Goal: Task Accomplishment & Management: Manage account settings

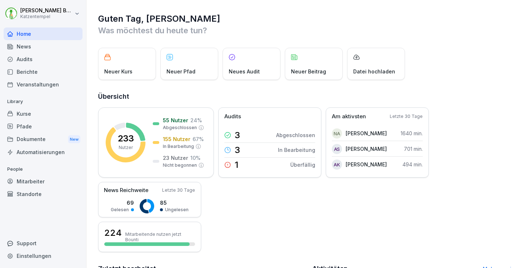
click at [27, 114] on div "Kurse" at bounding box center [43, 114] width 79 height 13
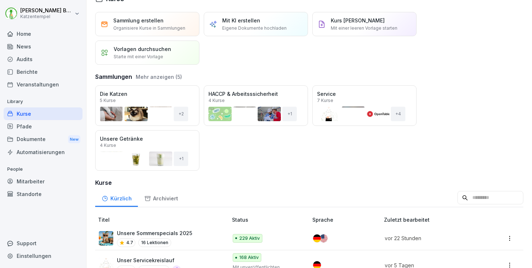
scroll to position [75, 0]
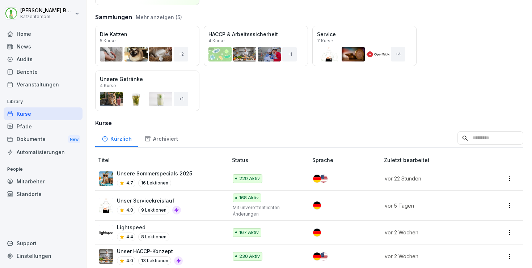
click at [206, 204] on div "Unser Servicekreislauf 4.0 9 Lektionen" at bounding box center [160, 206] width 122 height 18
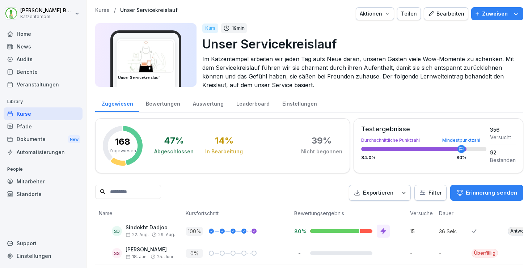
click at [448, 13] on div "Bearbeiten" at bounding box center [446, 14] width 37 height 8
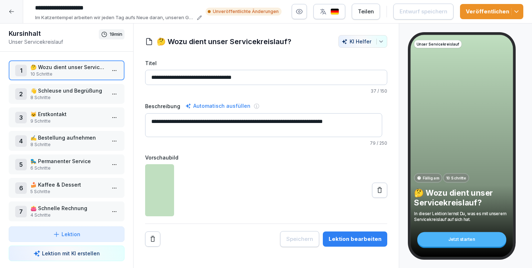
click at [346, 242] on div "Lektion bearbeiten" at bounding box center [355, 239] width 53 height 8
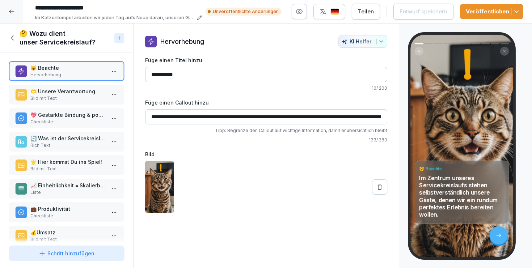
click at [54, 89] on p "🫶 Unsere Verantwortung" at bounding box center [67, 92] width 75 height 8
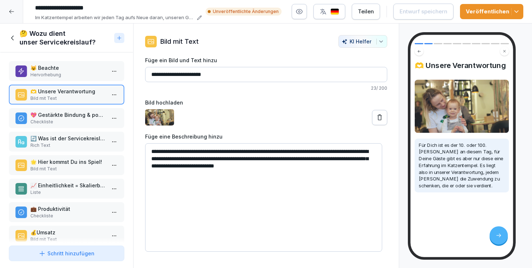
drag, startPoint x: 166, startPoint y: 166, endPoint x: 340, endPoint y: 171, distance: 174.3
click at [340, 171] on textarea "**********" at bounding box center [263, 197] width 237 height 109
drag, startPoint x: 149, startPoint y: 150, endPoint x: 251, endPoint y: 156, distance: 102.0
click at [251, 156] on textarea "**********" at bounding box center [263, 197] width 237 height 109
click at [65, 117] on p "💖 Gestärkte Bindung & positive Reputation" at bounding box center [67, 115] width 75 height 8
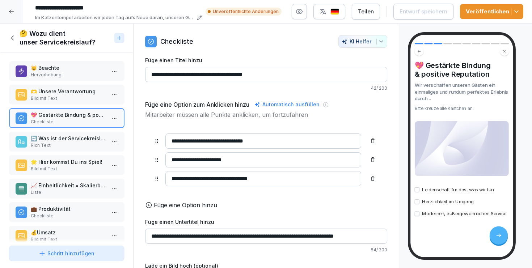
click at [56, 142] on p "🔄 Was ist der Servicekreislauf und wie hilft er uns?" at bounding box center [67, 139] width 75 height 8
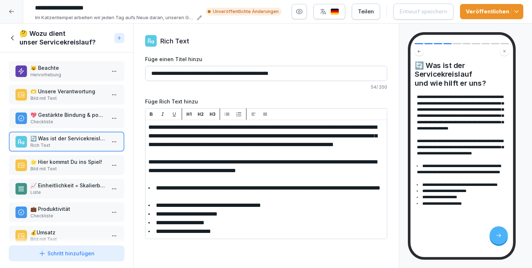
drag, startPoint x: 149, startPoint y: 126, endPoint x: 313, endPoint y: 151, distance: 166.8
click at [57, 167] on p "Bild mit Text" at bounding box center [67, 169] width 75 height 7
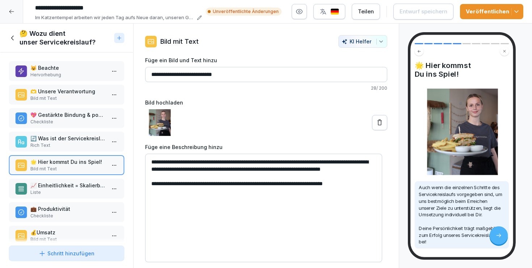
click at [200, 179] on textarea "**********" at bounding box center [263, 208] width 237 height 109
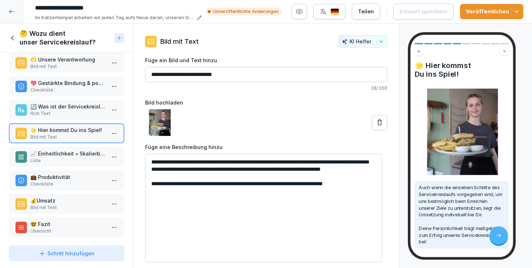
scroll to position [64, 0]
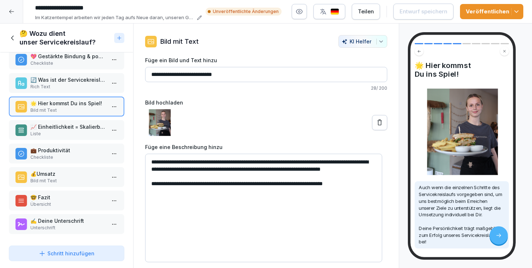
drag, startPoint x: 150, startPoint y: 162, endPoint x: 422, endPoint y: 224, distance: 278.7
click at [422, 224] on div "Kursinhalt Unser Servicekreislauf 19 min 1 🤔 Wozu dient unser Servicekreislauf?…" at bounding box center [266, 146] width 532 height 245
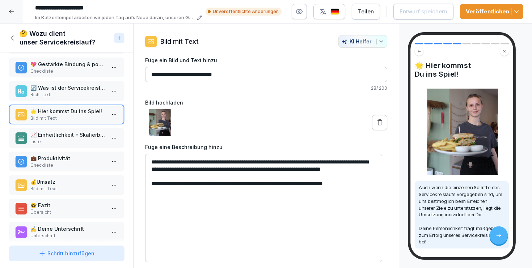
click at [59, 62] on p "💖 Gestärkte Bindung & positive Reputation" at bounding box center [67, 64] width 75 height 8
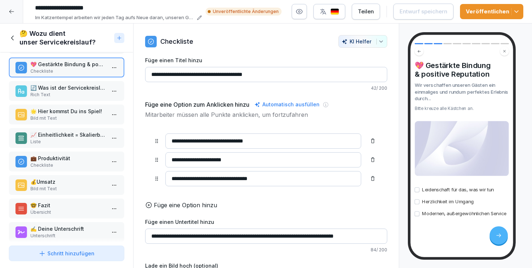
scroll to position [59, 0]
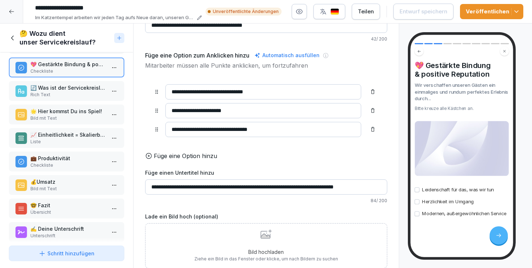
click at [66, 93] on p "Rich Text" at bounding box center [67, 95] width 75 height 7
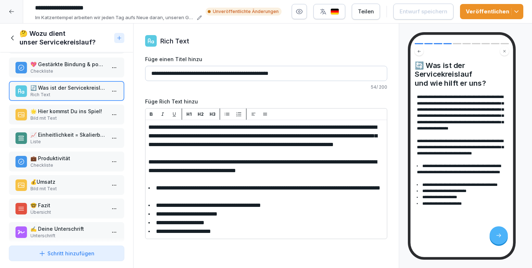
click at [70, 117] on p "Bild mit Text" at bounding box center [67, 118] width 75 height 7
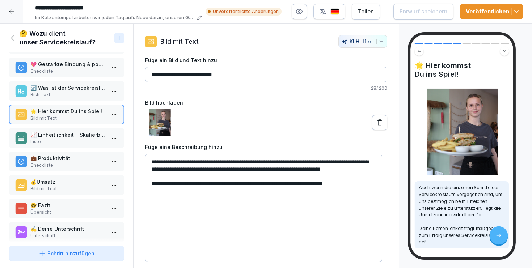
click at [73, 145] on p "Liste" at bounding box center [67, 142] width 75 height 7
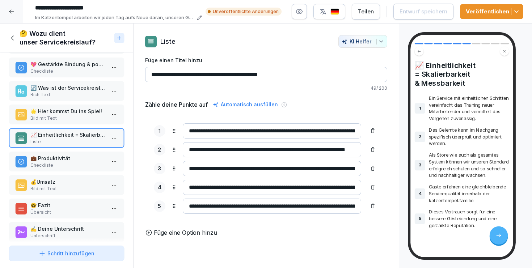
click at [184, 135] on input "**********" at bounding box center [272, 131] width 179 height 15
drag, startPoint x: 185, startPoint y: 132, endPoint x: 373, endPoint y: 136, distance: 187.3
click at [373, 136] on div "**********" at bounding box center [266, 169] width 242 height 108
drag, startPoint x: 185, startPoint y: 149, endPoint x: 388, endPoint y: 155, distance: 202.2
click at [388, 155] on div "**********" at bounding box center [266, 136] width 265 height 202
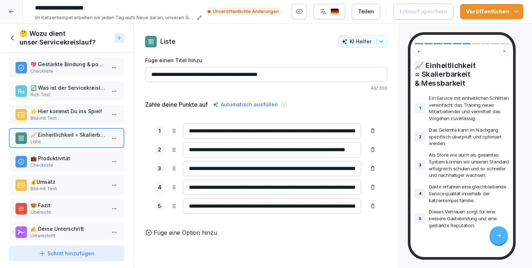
drag, startPoint x: 189, startPoint y: 168, endPoint x: 421, endPoint y: 182, distance: 231.9
click at [421, 182] on div "Kursinhalt Unser Servicekreislauf 19 min 1 🤔 Wozu dient unser Servicekreislauf?…" at bounding box center [266, 146] width 532 height 245
drag, startPoint x: 188, startPoint y: 185, endPoint x: 383, endPoint y: 192, distance: 195.3
click at [383, 192] on div "**********" at bounding box center [266, 136] width 265 height 202
drag, startPoint x: 188, startPoint y: 206, endPoint x: 362, endPoint y: 213, distance: 174.3
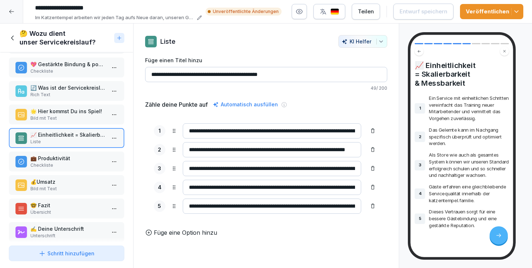
click at [362, 213] on div "**********" at bounding box center [266, 206] width 225 height 15
click at [41, 162] on p "💼 Produktivität" at bounding box center [67, 159] width 75 height 8
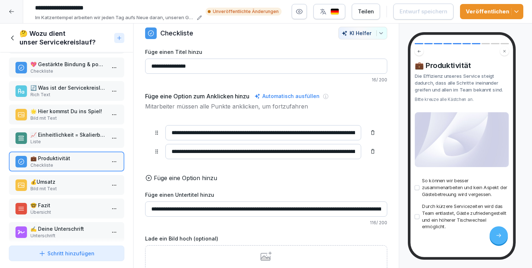
scroll to position [31, 0]
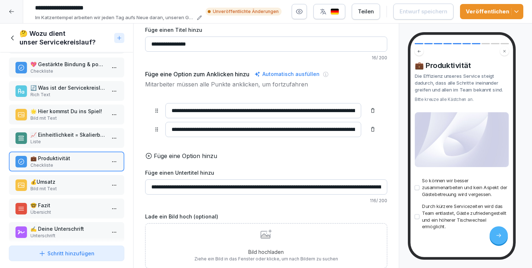
click at [31, 183] on p "💰Umsatz" at bounding box center [67, 182] width 75 height 8
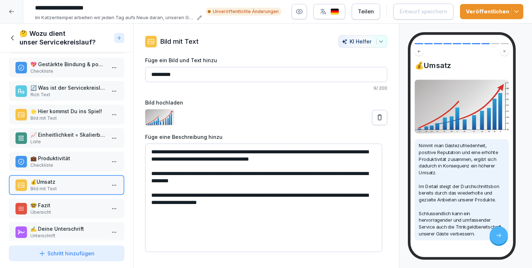
click at [73, 136] on p "📈 Einheitlichkeit = Skalierbarkeit & Messbarkeit" at bounding box center [67, 135] width 75 height 8
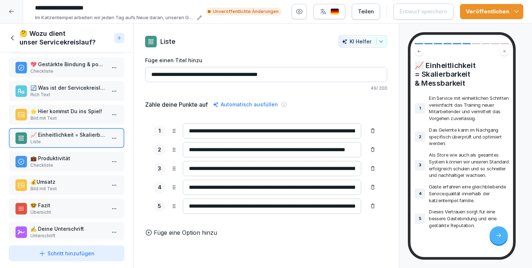
scroll to position [64, 0]
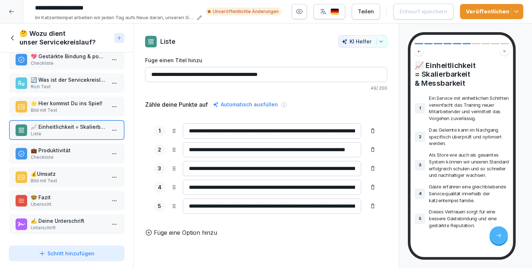
click at [59, 196] on p "🤓 Fazit" at bounding box center [67, 198] width 75 height 8
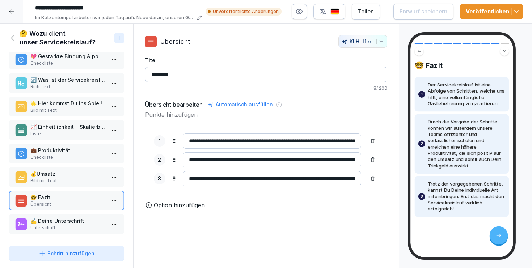
click at [26, 41] on h1 "🤔 Wozu dient unser Servicekreislauf?" at bounding box center [66, 37] width 92 height 17
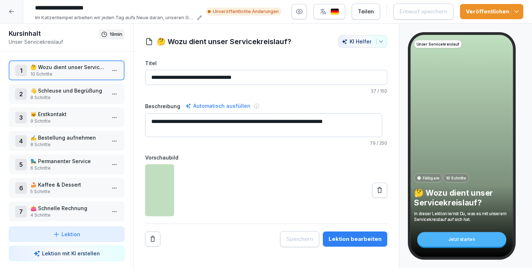
click at [57, 87] on div "2 👋 Schleuse und Begrüßung 8 Schritte" at bounding box center [67, 94] width 116 height 20
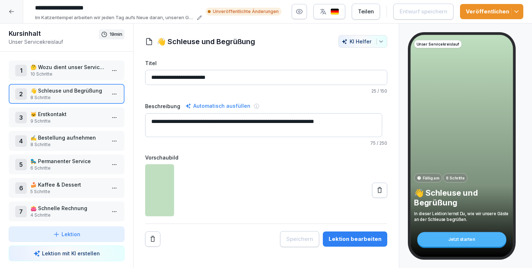
click at [353, 239] on div "Lektion bearbeiten" at bounding box center [355, 239] width 53 height 8
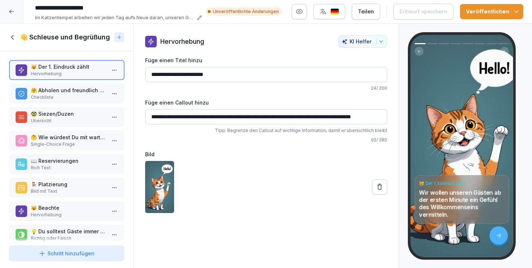
click at [55, 160] on p "📖 Reservierungen" at bounding box center [67, 161] width 75 height 8
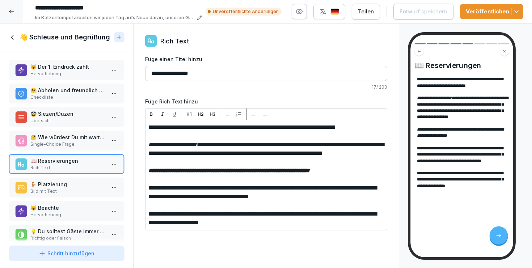
scroll to position [17, 0]
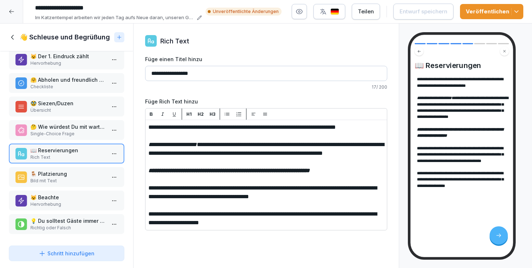
click at [71, 218] on p "💡 Du solltest Gäste immer direkt fragen, ob sie reserviert haben." at bounding box center [67, 221] width 75 height 8
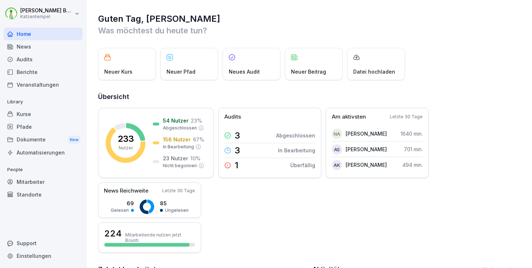
scroll to position [179, 0]
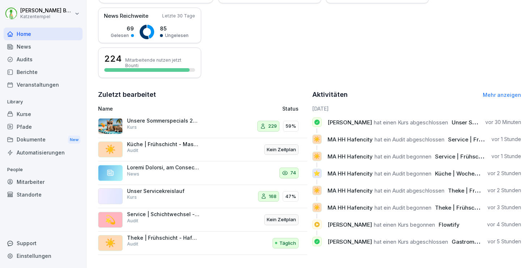
drag, startPoint x: 43, startPoint y: 177, endPoint x: 51, endPoint y: 177, distance: 8.0
click at [43, 177] on div "Mitarbeiter" at bounding box center [43, 181] width 79 height 13
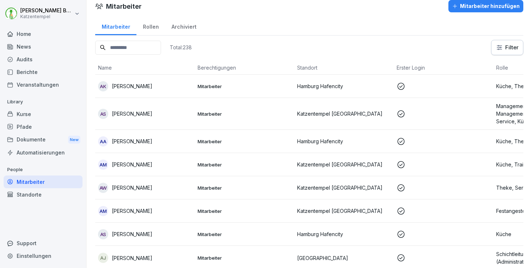
click at [159, 44] on input at bounding box center [128, 48] width 66 height 14
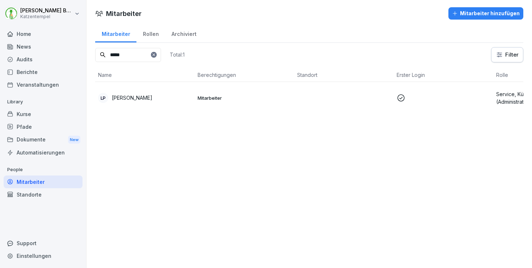
type input "*****"
drag, startPoint x: 159, startPoint y: 45, endPoint x: 238, endPoint y: 94, distance: 93.7
click at [238, 94] on td "Mitarbeiter" at bounding box center [245, 98] width 100 height 32
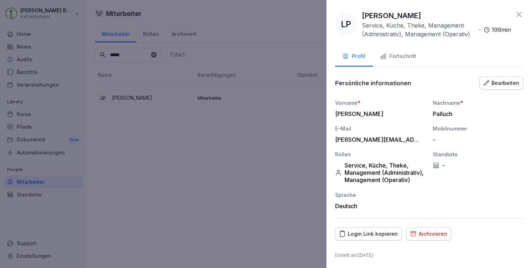
click at [431, 53] on div "Profil Fortschritt" at bounding box center [429, 57] width 188 height 20
click at [414, 56] on div "Fortschritt" at bounding box center [398, 56] width 36 height 8
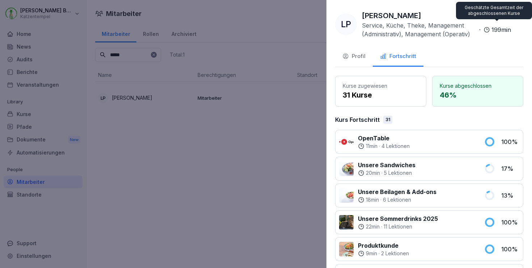
click at [515, 10] on icon at bounding box center [519, 14] width 9 height 9
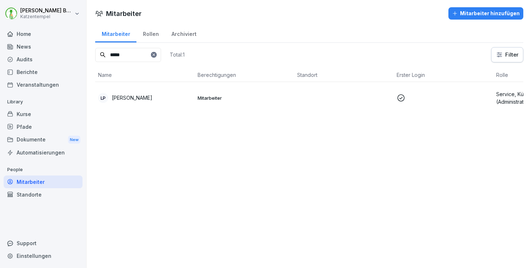
click at [156, 54] on icon at bounding box center [154, 55] width 4 height 4
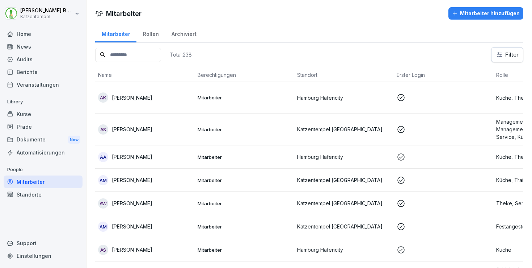
click at [139, 53] on input at bounding box center [128, 55] width 66 height 14
click at [21, 34] on div "Home" at bounding box center [43, 34] width 79 height 13
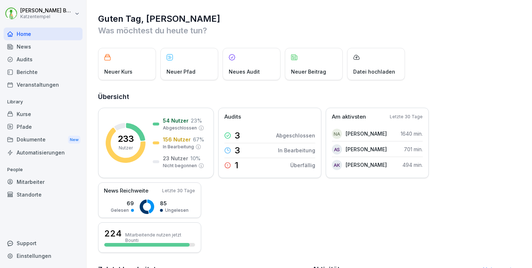
scroll to position [179, 0]
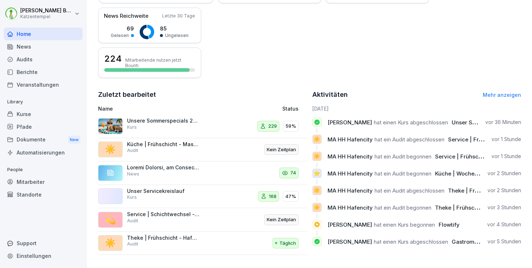
click at [32, 70] on div "Berichte" at bounding box center [43, 72] width 79 height 13
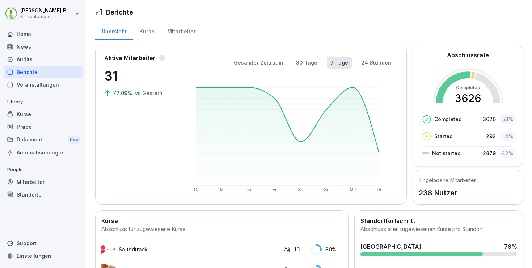
click at [38, 57] on div "Audits" at bounding box center [43, 59] width 79 height 13
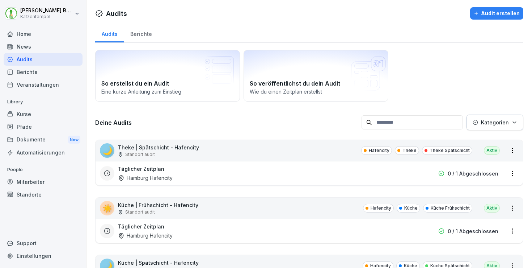
click at [143, 32] on div "Berichte" at bounding box center [141, 33] width 34 height 18
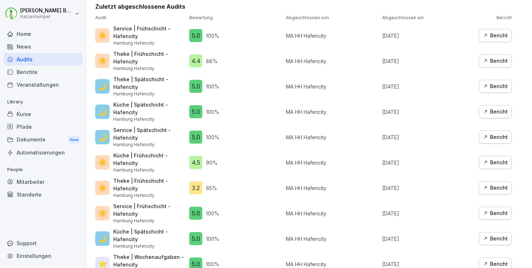
scroll to position [608, 0]
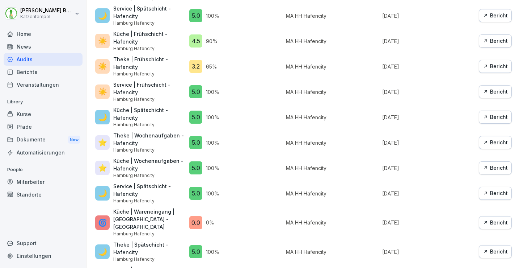
click at [131, 266] on p "Küche | Frühschicht - Hafencity" at bounding box center [149, 273] width 72 height 15
click at [131, 208] on p "Küche | Wareneingang | [GEOGRAPHIC_DATA] - [GEOGRAPHIC_DATA]" at bounding box center [149, 219] width 72 height 23
click at [117, 182] on p "Service | Spätschicht - Hafencity" at bounding box center [149, 189] width 72 height 15
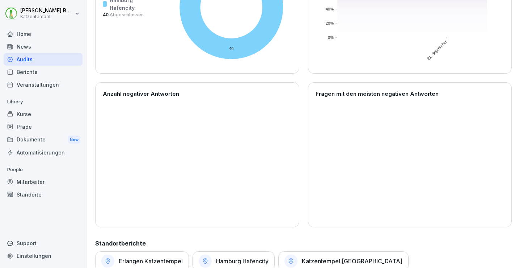
scroll to position [0, 0]
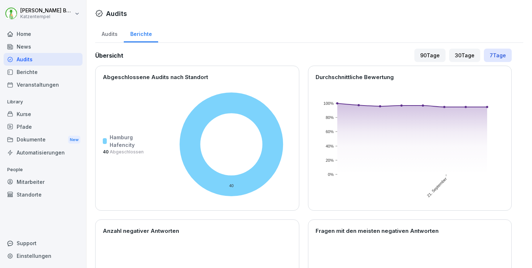
click at [415, 57] on div "90 Tage" at bounding box center [430, 55] width 31 height 13
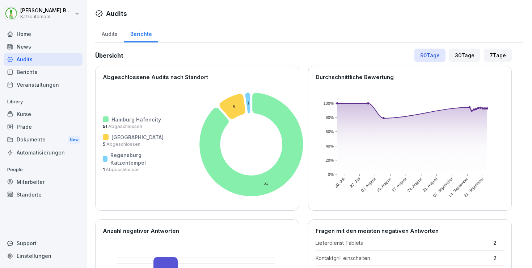
click at [41, 30] on div "Home" at bounding box center [43, 34] width 79 height 13
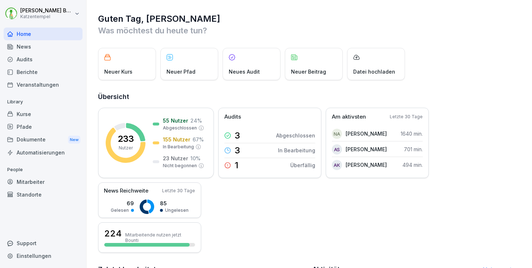
click at [39, 180] on div "Mitarbeiter" at bounding box center [43, 181] width 79 height 13
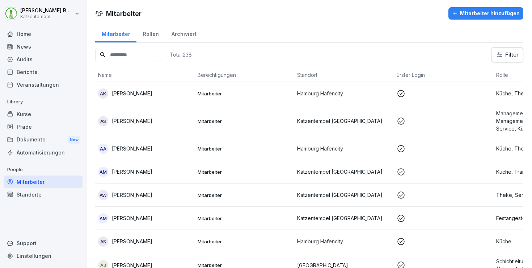
click at [159, 54] on input at bounding box center [128, 55] width 66 height 14
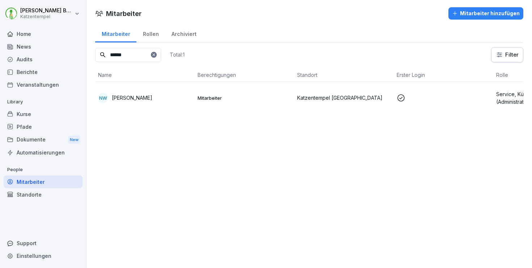
type input "******"
click at [197, 95] on td "Mitarbeiter" at bounding box center [245, 98] width 100 height 32
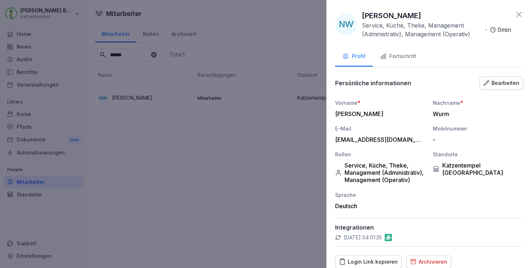
click at [408, 59] on div "Fortschritt" at bounding box center [398, 56] width 36 height 8
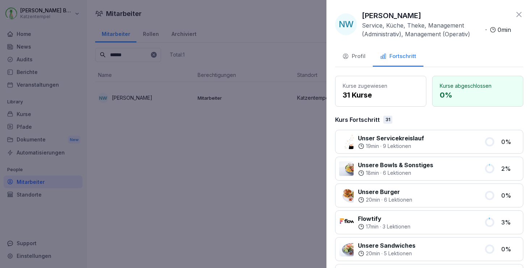
click at [354, 58] on div "Profil" at bounding box center [354, 56] width 23 height 8
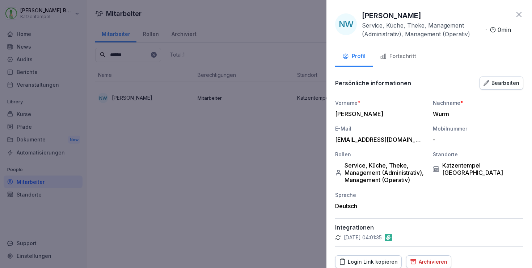
click at [516, 11] on icon at bounding box center [519, 14] width 9 height 9
